Goal: Navigation & Orientation: Find specific page/section

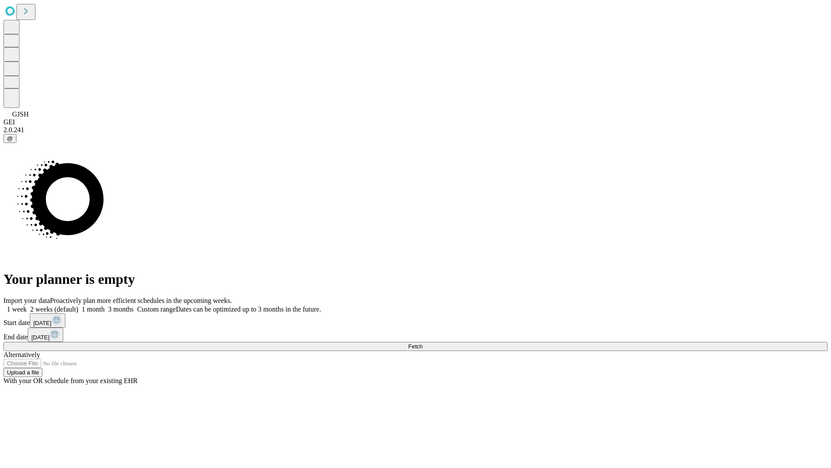
click at [423, 343] on span "Fetch" at bounding box center [415, 346] width 14 height 6
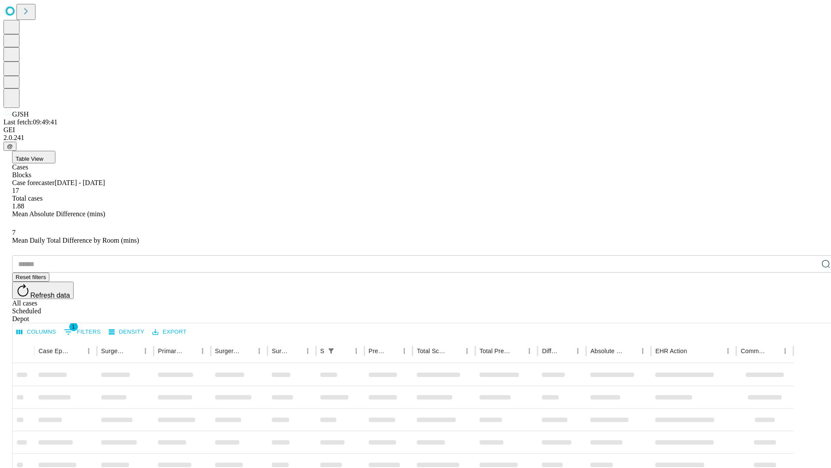
click at [43, 155] on span "Table View" at bounding box center [30, 158] width 28 height 6
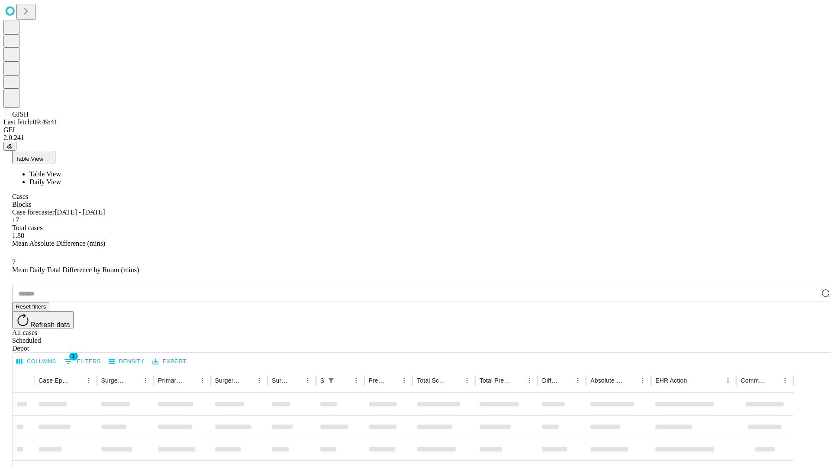
click at [61, 178] on span "Daily View" at bounding box center [45, 181] width 32 height 7
